Goal: Task Accomplishment & Management: Manage account settings

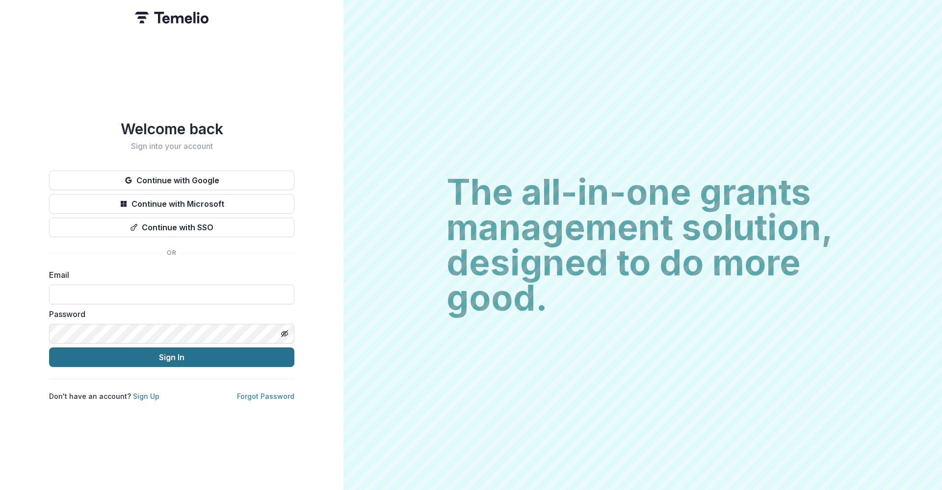
type input "**********"
click at [208, 353] on button "Sign In" at bounding box center [171, 358] width 245 height 20
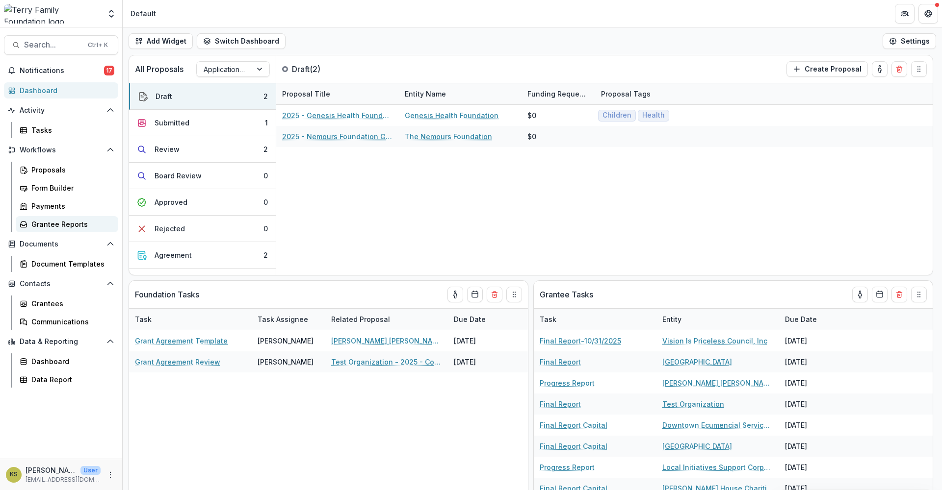
click at [53, 223] on div "Grantee Reports" at bounding box center [70, 224] width 79 height 10
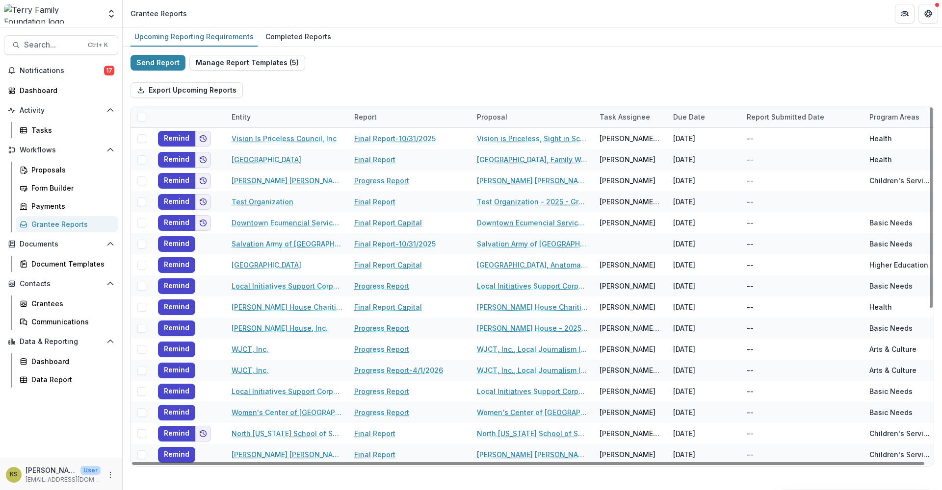
click at [177, 113] on div at bounding box center [189, 116] width 74 height 21
click at [177, 118] on div at bounding box center [189, 116] width 74 height 21
click at [77, 224] on div "Grantee Reports" at bounding box center [70, 224] width 79 height 10
click at [307, 41] on div "Completed Reports" at bounding box center [298, 36] width 74 height 14
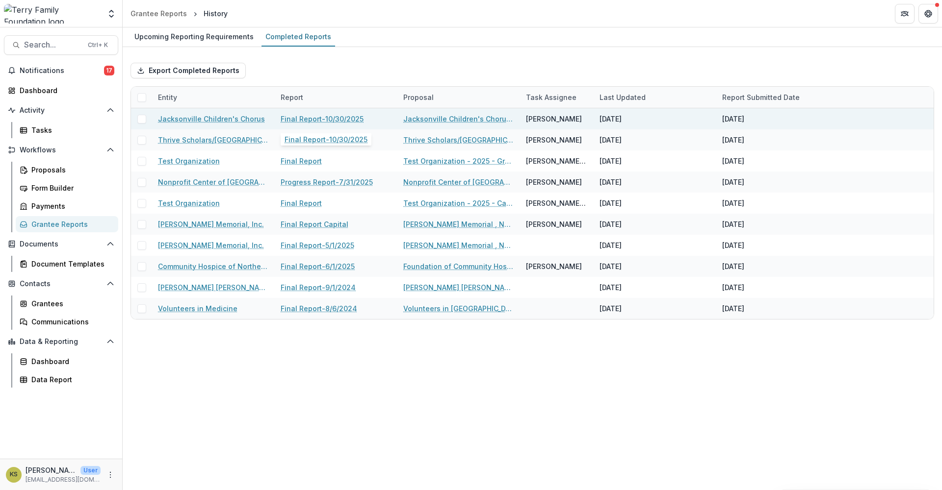
click at [298, 121] on link "Final Report-10/30/2025" at bounding box center [322, 119] width 83 height 10
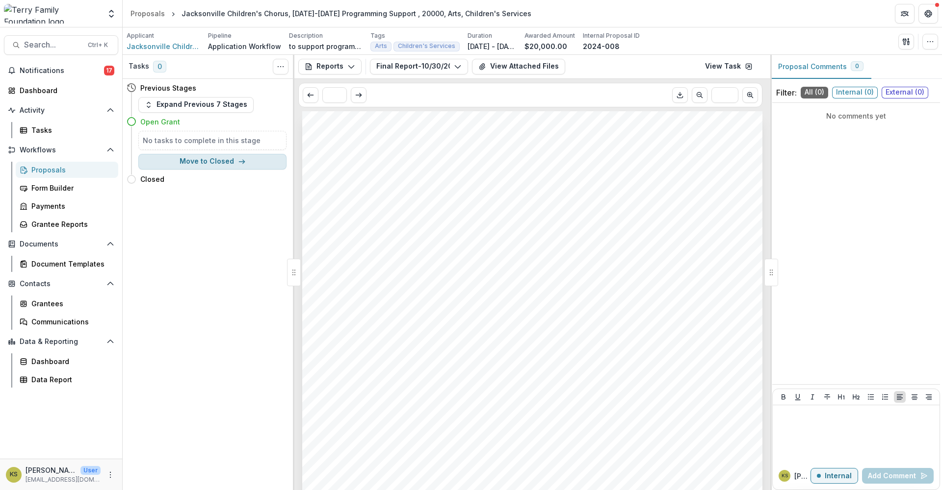
click at [188, 163] on button "Move to Closed" at bounding box center [212, 162] width 148 height 16
select select "******"
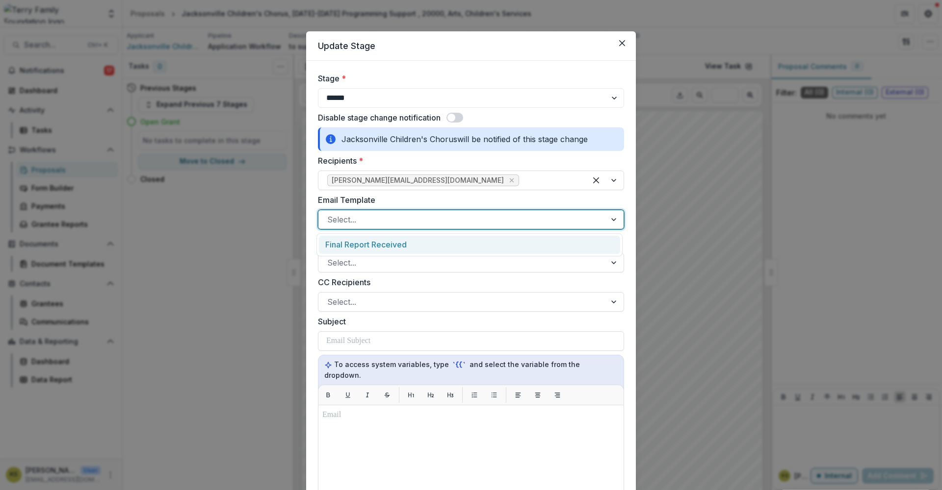
click at [613, 223] on div at bounding box center [615, 219] width 18 height 19
click at [379, 248] on div "Final Report Received" at bounding box center [469, 245] width 301 height 18
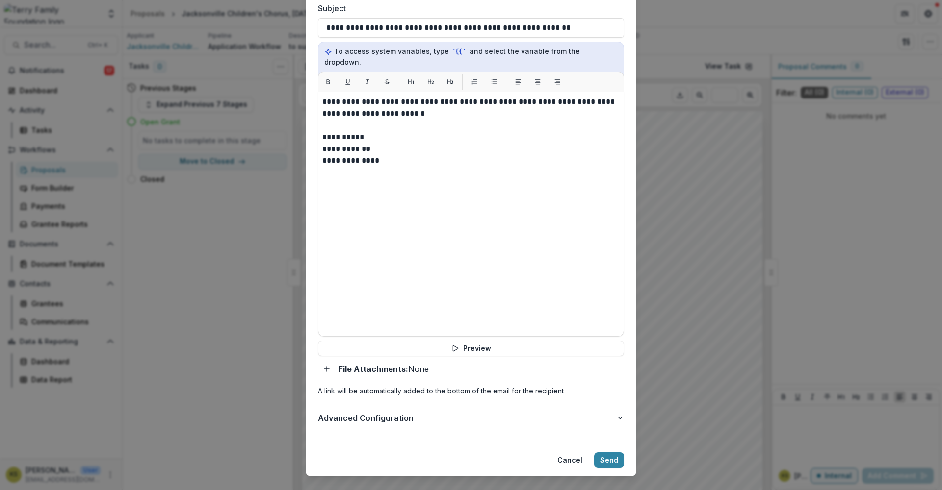
scroll to position [320, 0]
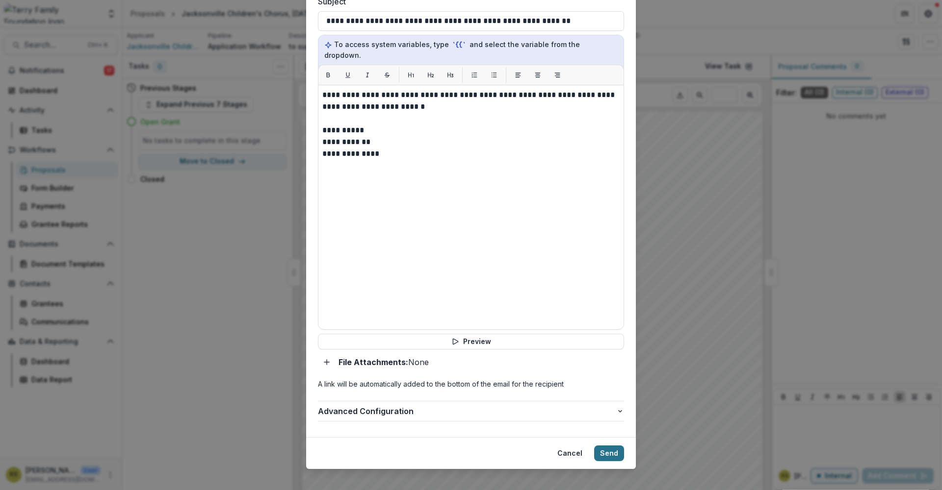
click at [604, 446] on button "Send" at bounding box center [609, 454] width 30 height 16
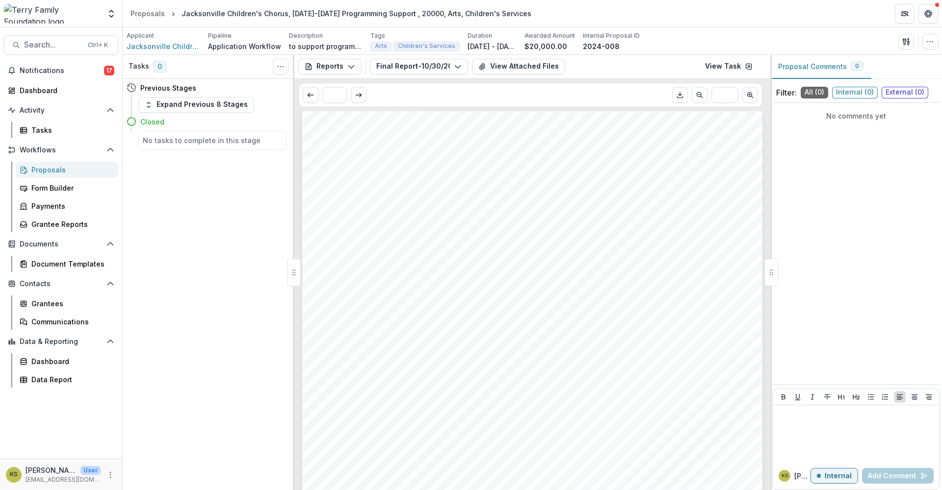
scroll to position [0, 0]
